Goal: Use online tool/utility: Utilize a website feature to perform a specific function

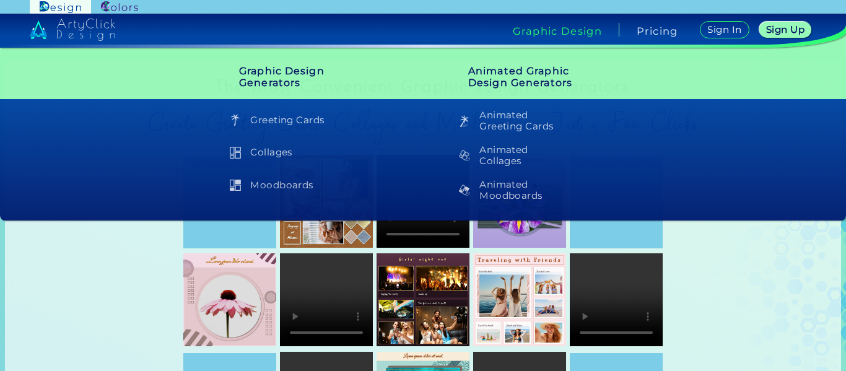
click at [565, 29] on h4 "Graphic Design" at bounding box center [557, 31] width 89 height 10
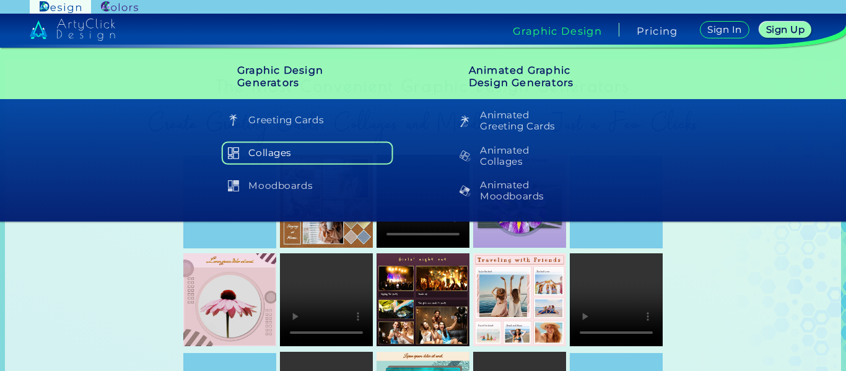
click at [256, 149] on h5 "Collages" at bounding box center [307, 153] width 171 height 24
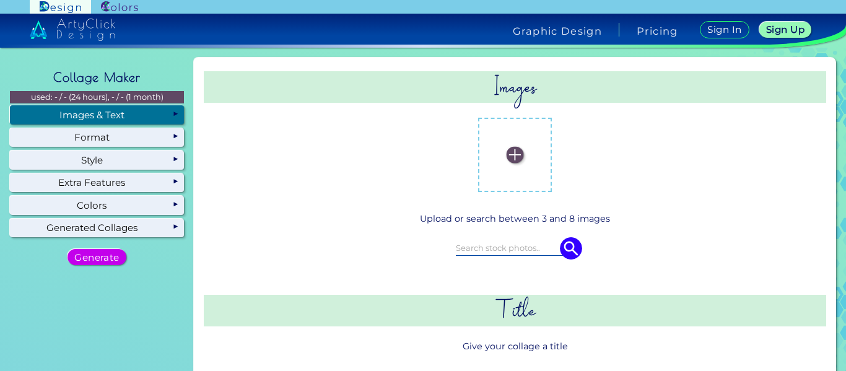
click at [512, 157] on img at bounding box center [514, 155] width 17 height 17
click at [0, 0] on input "file" at bounding box center [0, 0] width 0 height 0
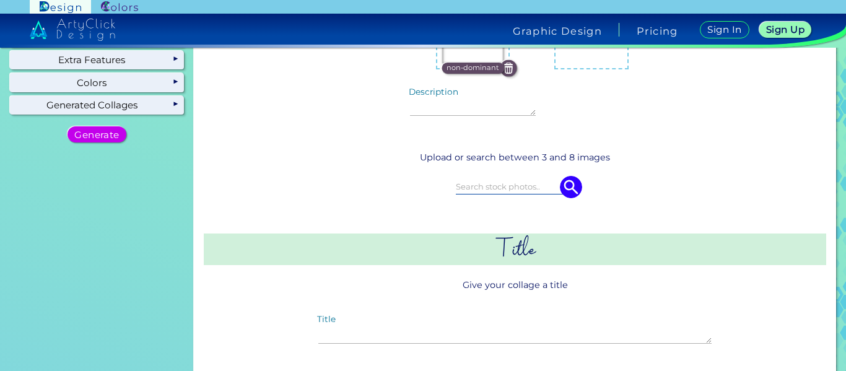
scroll to position [124, 0]
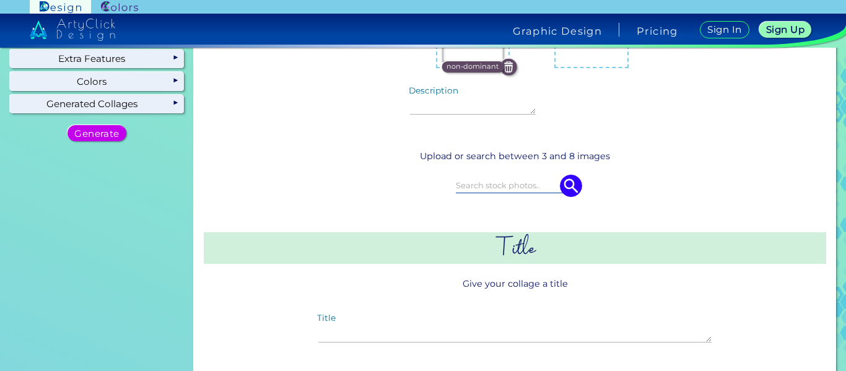
click at [518, 180] on input at bounding box center [515, 185] width 119 height 14
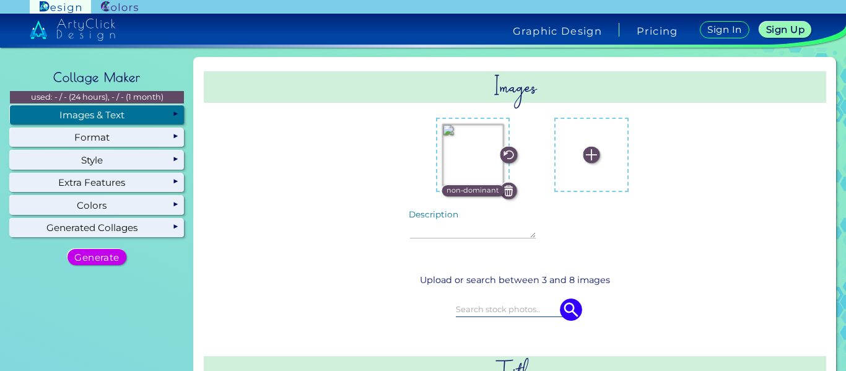
click at [584, 155] on img at bounding box center [591, 155] width 17 height 17
click at [0, 0] on input "file" at bounding box center [0, 0] width 0 height 0
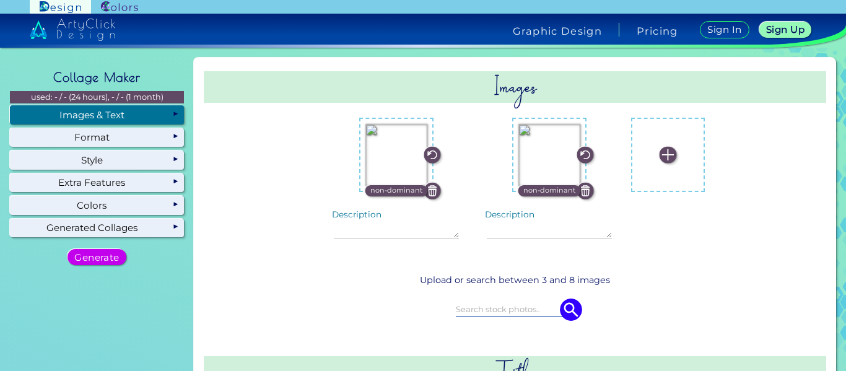
click at [659, 156] on img at bounding box center [667, 155] width 17 height 17
click at [0, 0] on input "file" at bounding box center [0, 0] width 0 height 0
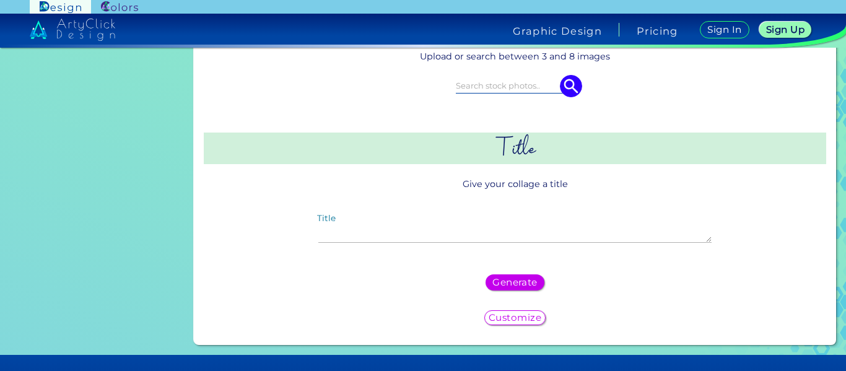
scroll to position [248, 0]
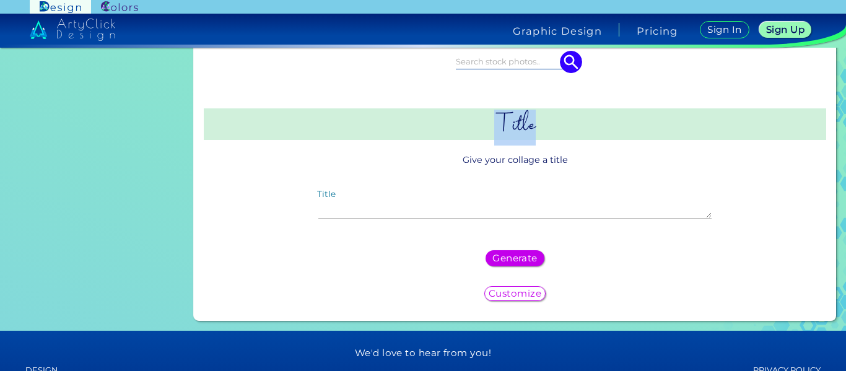
drag, startPoint x: 490, startPoint y: 126, endPoint x: 554, endPoint y: 122, distance: 63.9
click at [554, 122] on h2 "Title" at bounding box center [515, 124] width 622 height 32
drag, startPoint x: 342, startPoint y: 197, endPoint x: 305, endPoint y: 197, distance: 37.1
click at [305, 197] on div "Title" at bounding box center [515, 206] width 560 height 58
type textarea "Desktop Images"
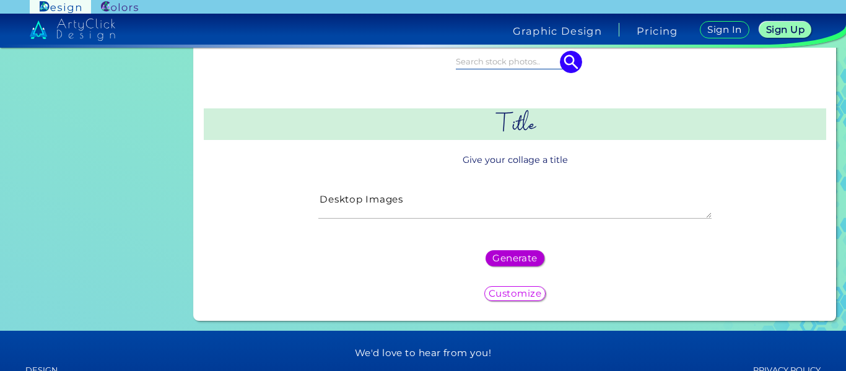
click at [497, 256] on h5 "Generate" at bounding box center [515, 258] width 41 height 9
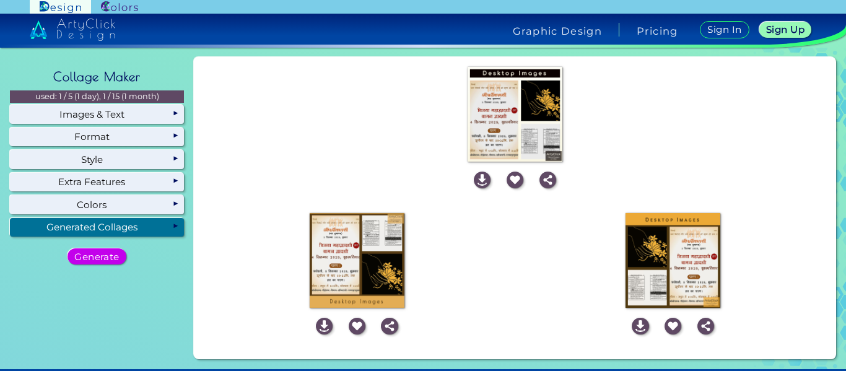
scroll to position [0, 0]
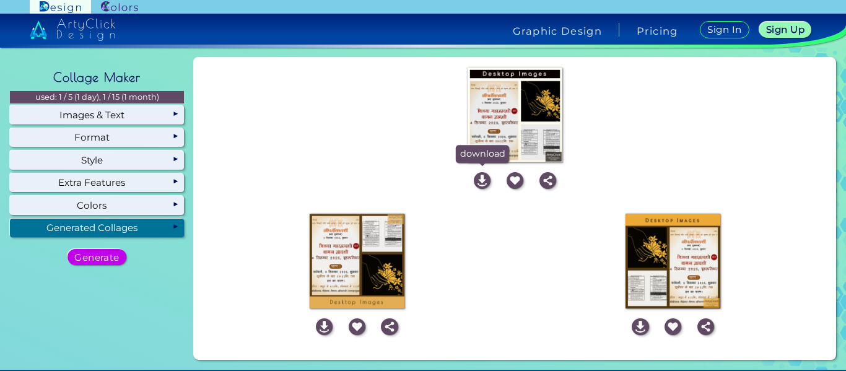
click at [480, 181] on img at bounding box center [482, 180] width 17 height 17
click at [64, 2] on img at bounding box center [60, 7] width 61 height 14
click at [59, 23] on img at bounding box center [72, 30] width 85 height 22
